Goal: Task Accomplishment & Management: Complete application form

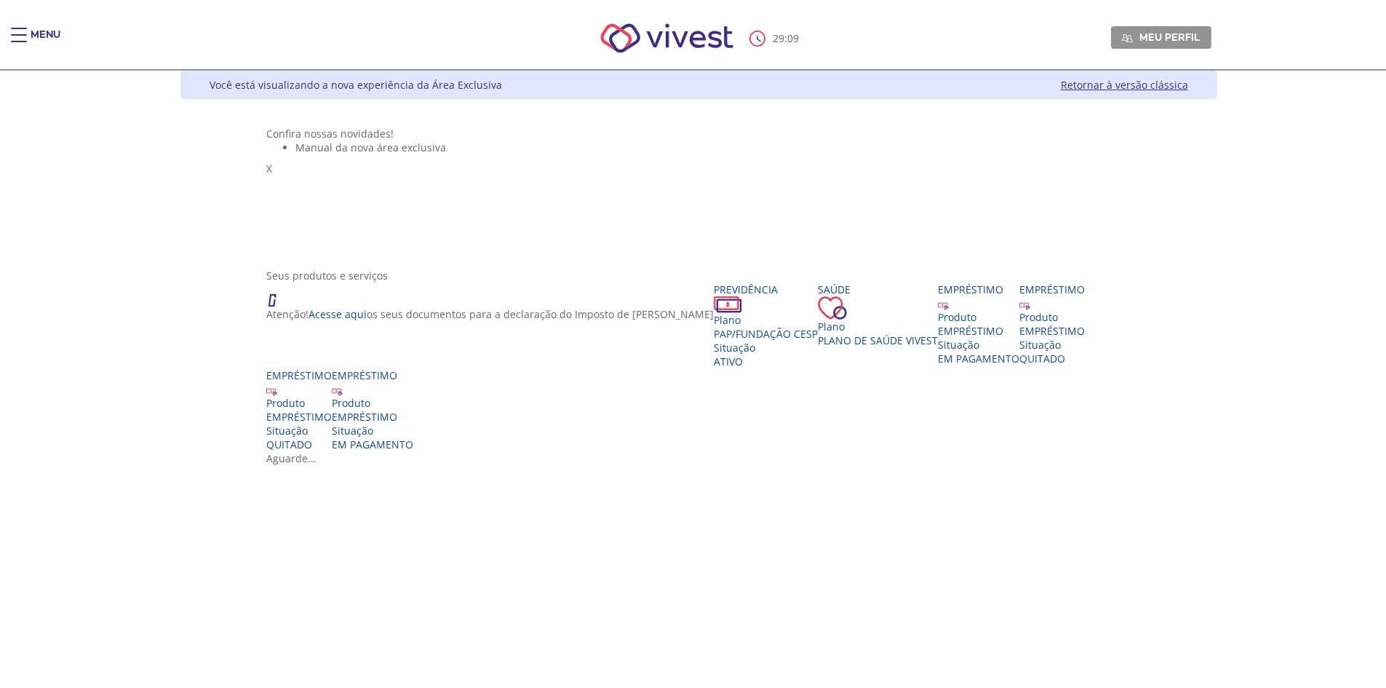
scroll to position [218, 0]
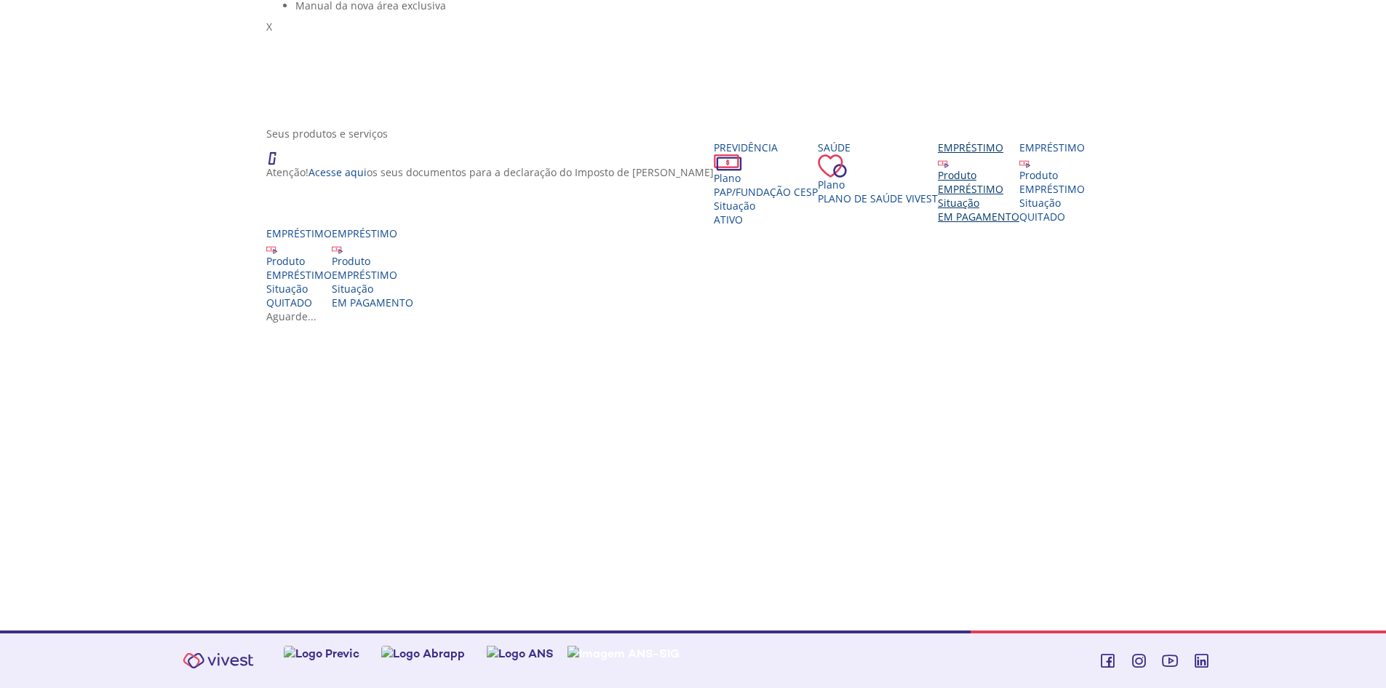
click at [938, 182] on div "Produto" at bounding box center [978, 175] width 81 height 14
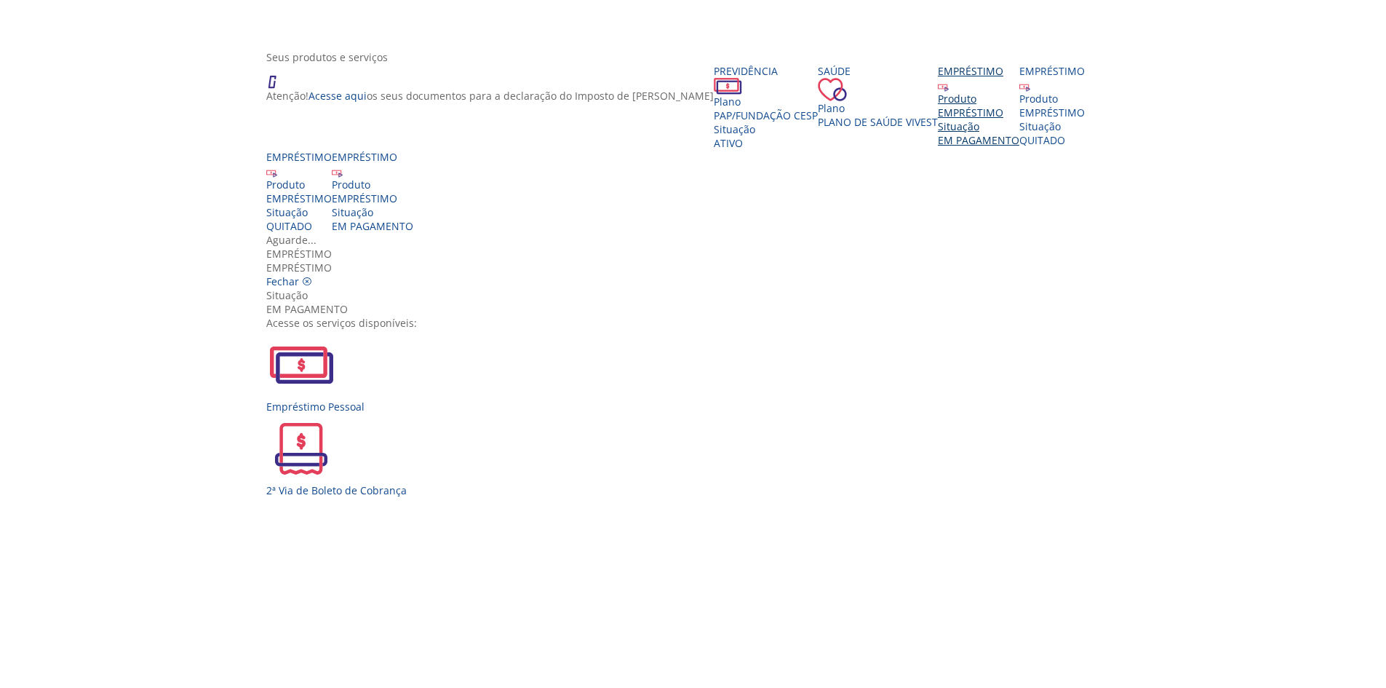
click at [312, 276] on icon "Vivest" at bounding box center [307, 281] width 10 height 10
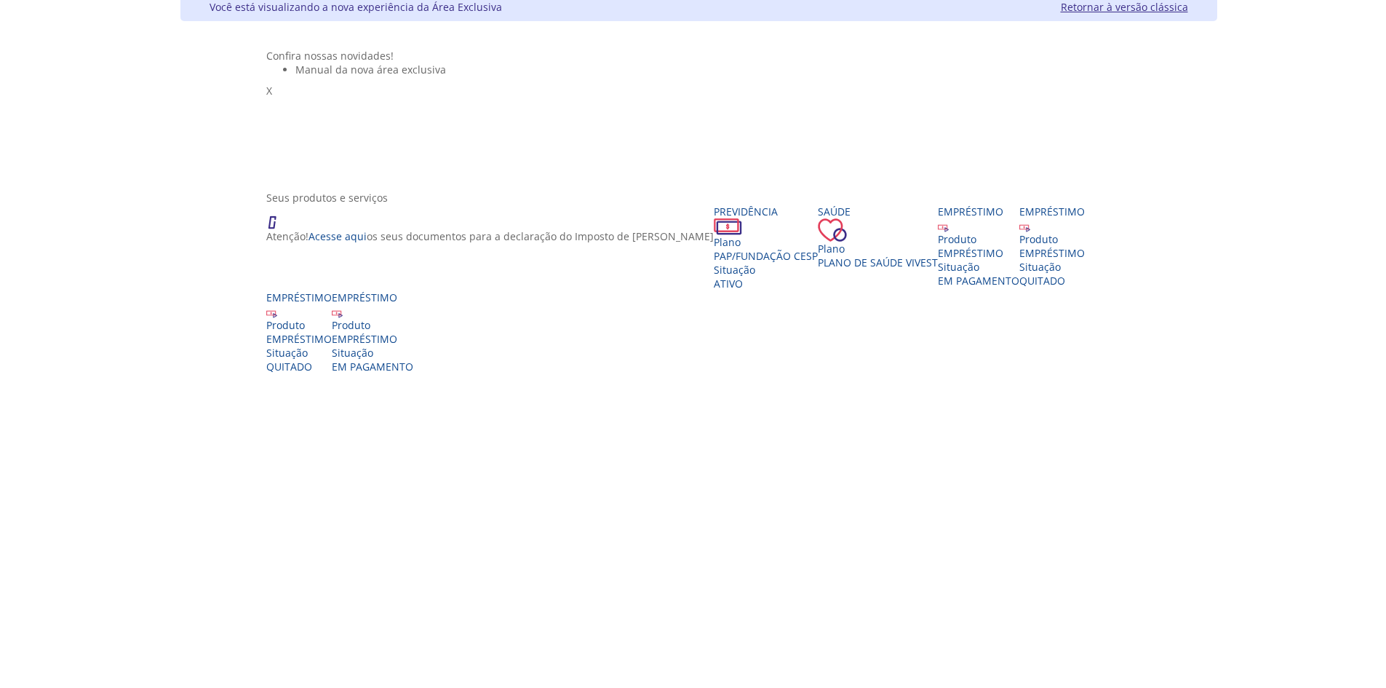
scroll to position [0, 0]
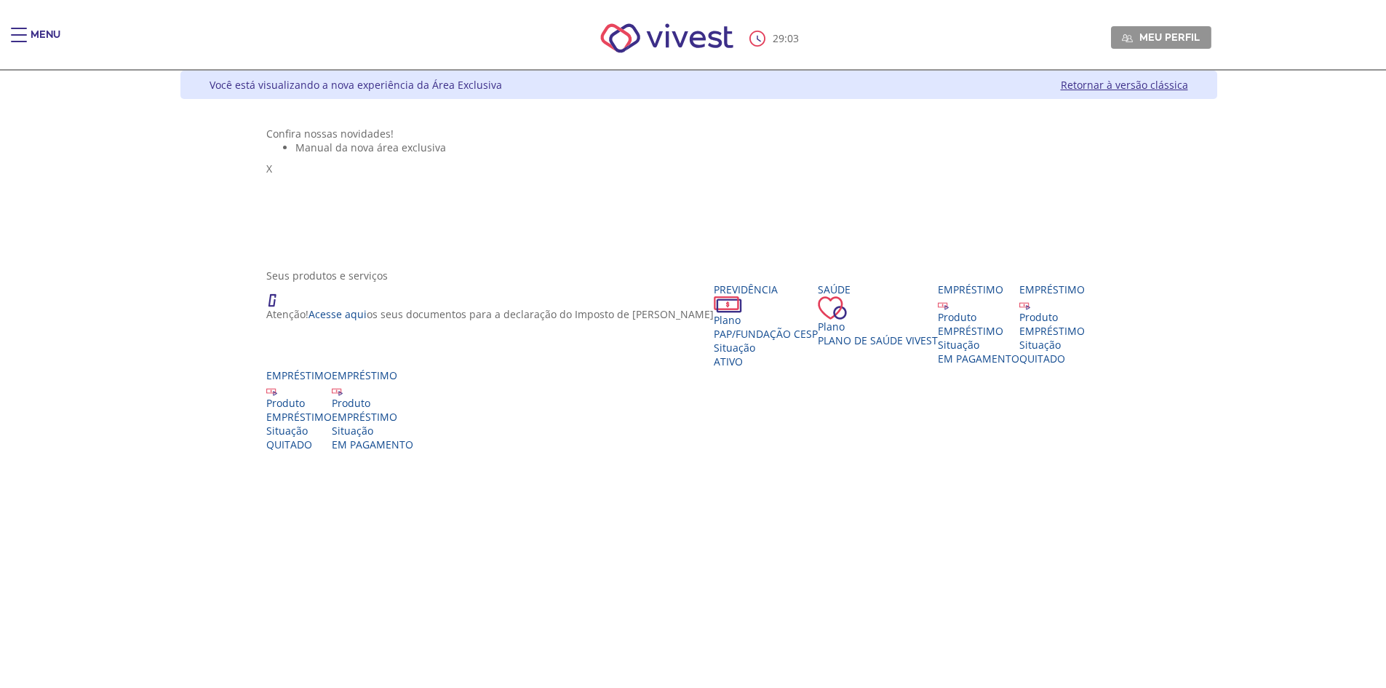
click at [20, 38] on div "Main header" at bounding box center [19, 42] width 16 height 29
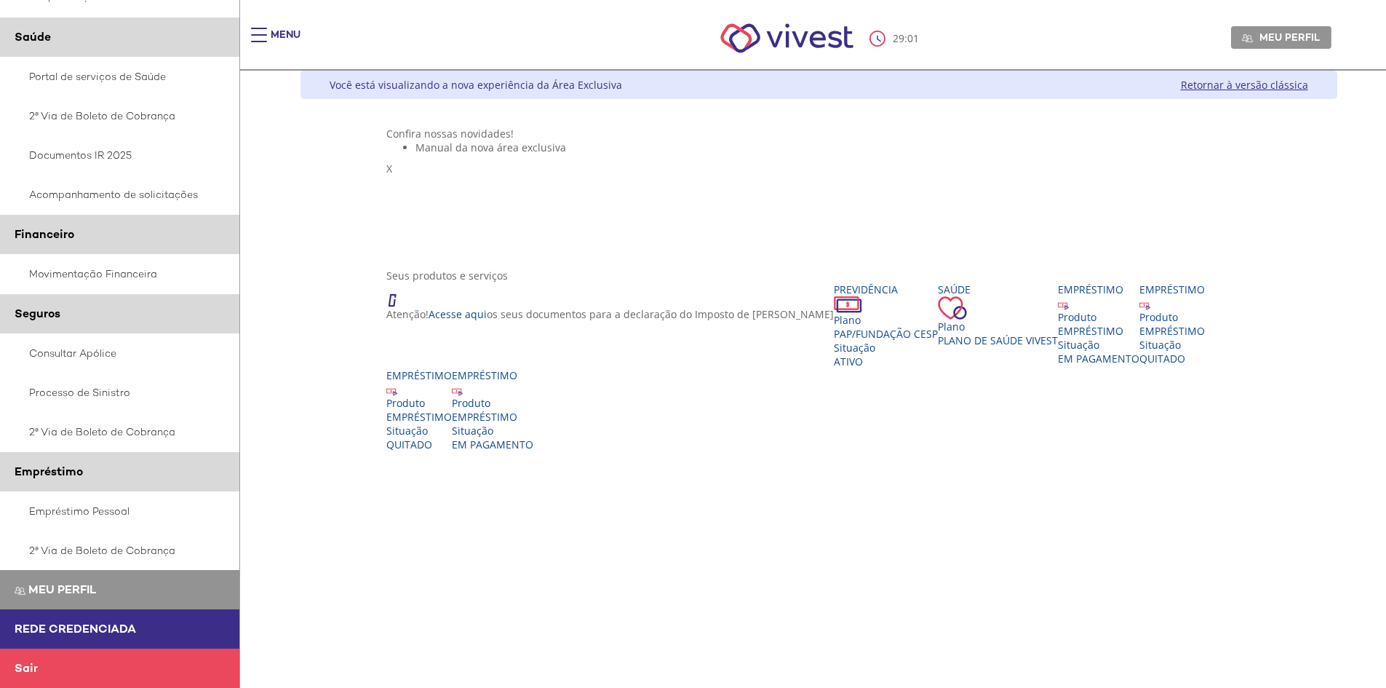
scroll to position [138, 0]
click at [108, 507] on link "Empréstimo Pessoal" at bounding box center [120, 510] width 240 height 39
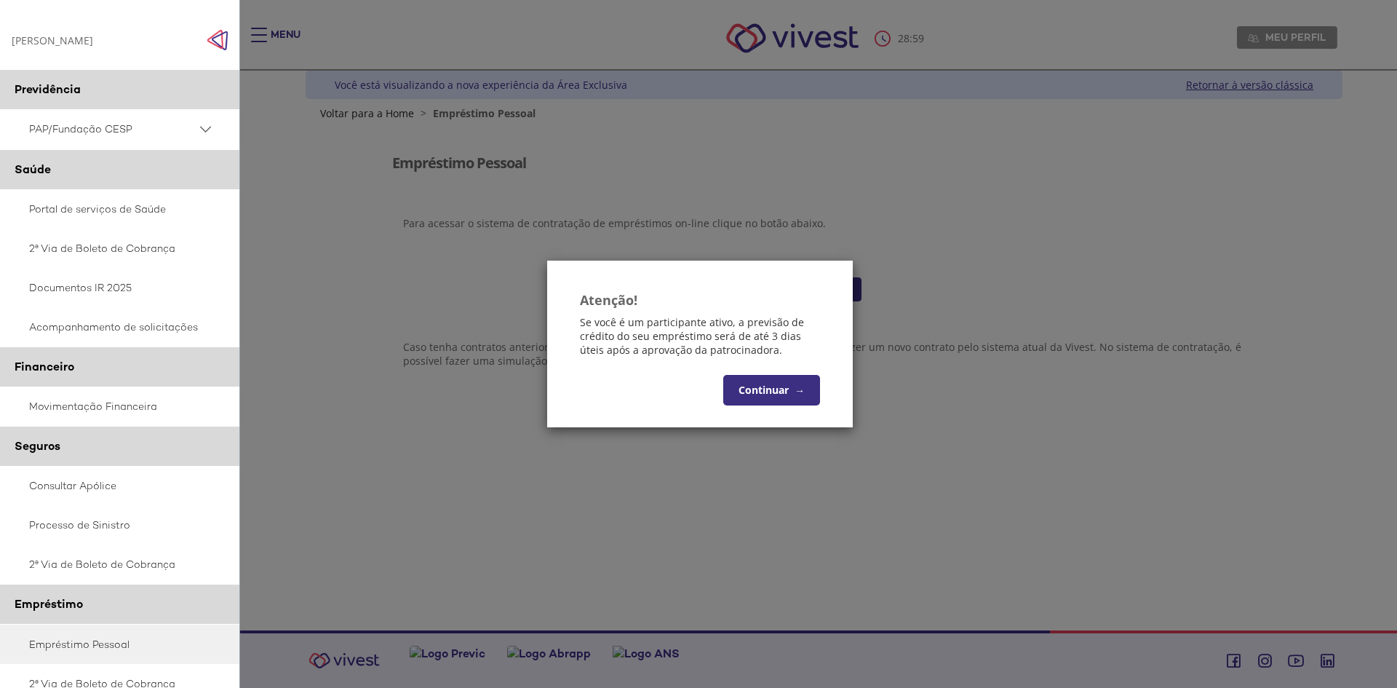
click at [789, 397] on button "Continuar →" at bounding box center [771, 390] width 97 height 31
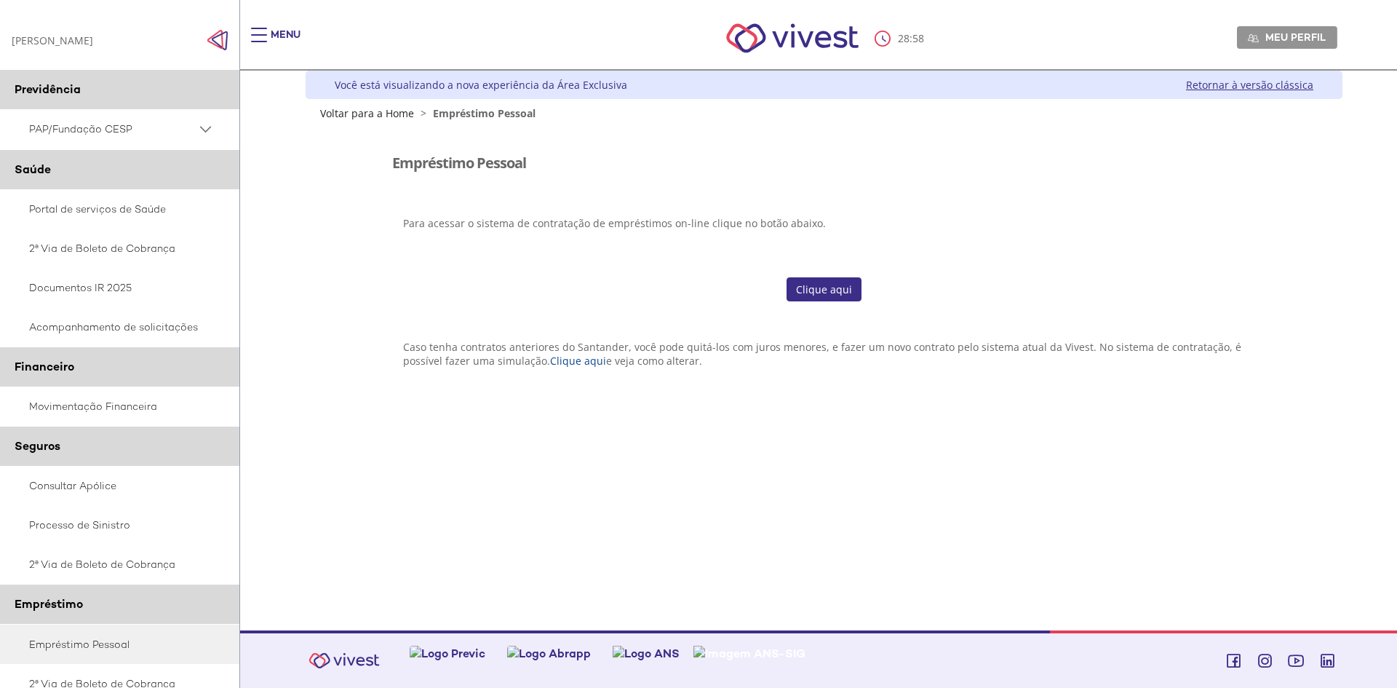
click at [827, 280] on link "Clique aqui" at bounding box center [824, 289] width 75 height 25
click at [187, 132] on span "PAP/Fundação CESP" at bounding box center [112, 129] width 167 height 18
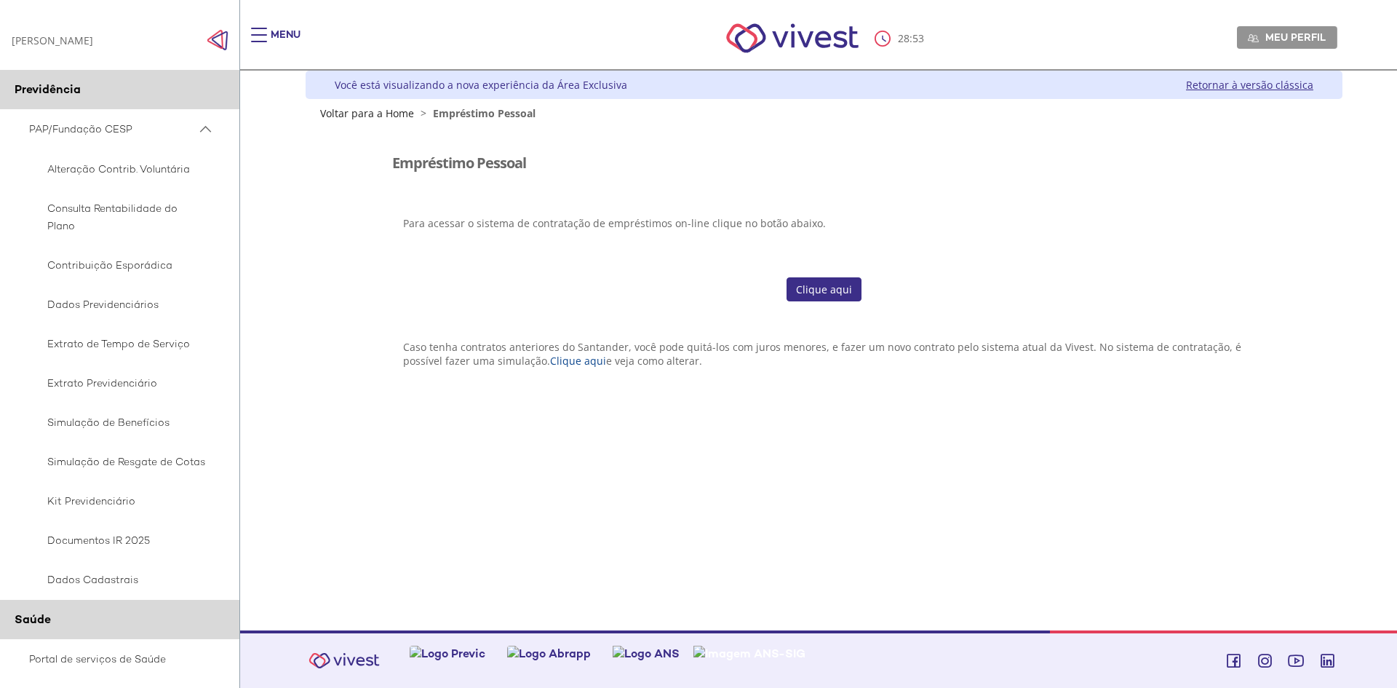
click at [192, 135] on span "PAP/Fundação CESP" at bounding box center [112, 129] width 167 height 18
